Goal: Obtain resource: Download file/media

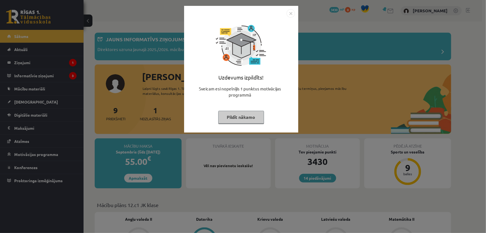
click at [250, 111] on button "Pildīt nākamo" at bounding box center [241, 117] width 46 height 13
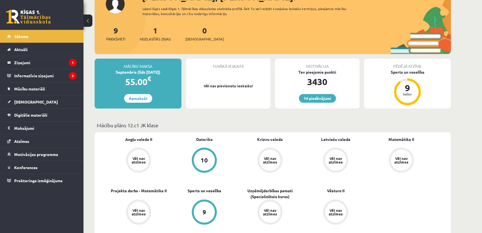
scroll to position [84, 0]
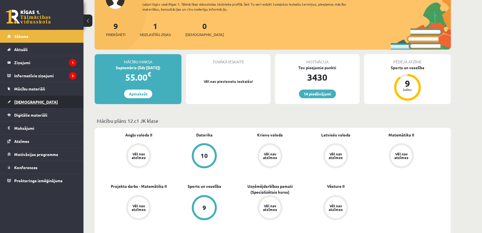
click at [62, 97] on link "[DEMOGRAPHIC_DATA]" at bounding box center [41, 101] width 69 height 13
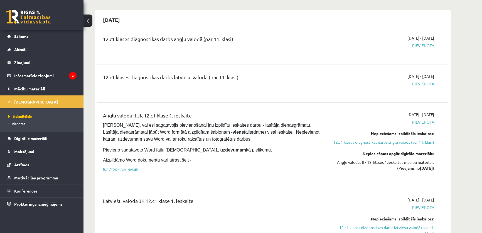
scroll to position [42, 0]
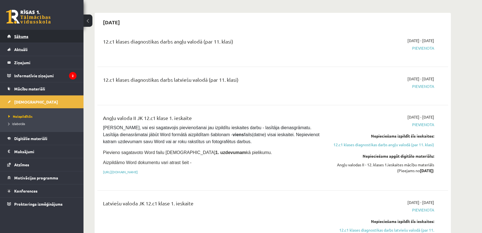
click at [51, 40] on link "Sākums" at bounding box center [41, 36] width 69 height 13
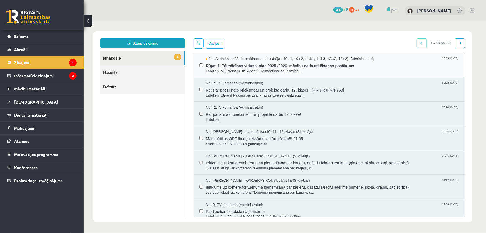
click at [263, 69] on span "Labdien! Mīļi aicinām uz Rīgas 1. Tālmācības vidusskolas ..." at bounding box center [332, 70] width 253 height 5
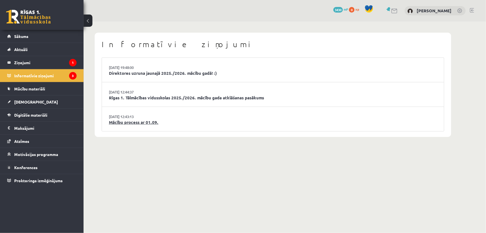
click at [145, 125] on link "Mācību process ar 01.09." at bounding box center [273, 122] width 328 height 6
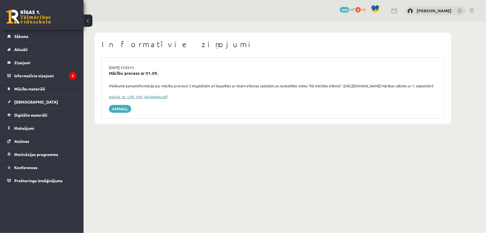
click at [154, 99] on link "eSkola_uz_1.09._info_skolēniem.pdf" at bounding box center [138, 96] width 59 height 5
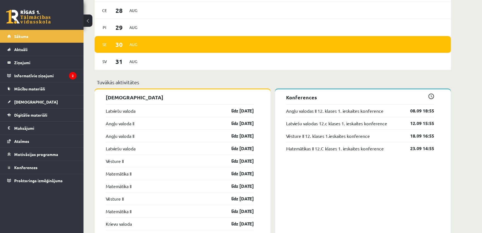
scroll to position [422, 0]
